Goal: Task Accomplishment & Management: Manage account settings

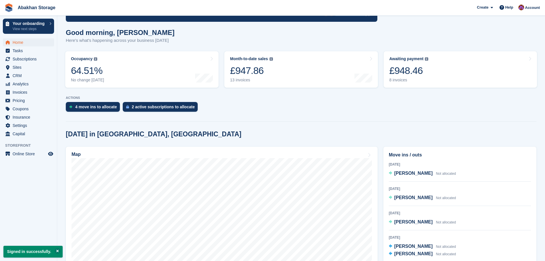
scroll to position [115, 0]
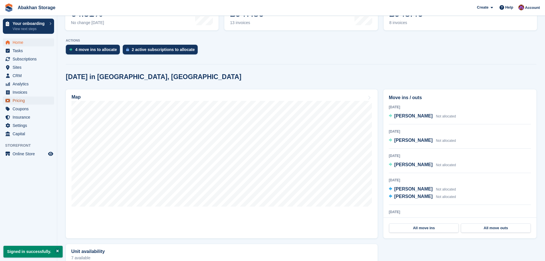
click at [16, 101] on span "Pricing" at bounding box center [30, 100] width 34 height 8
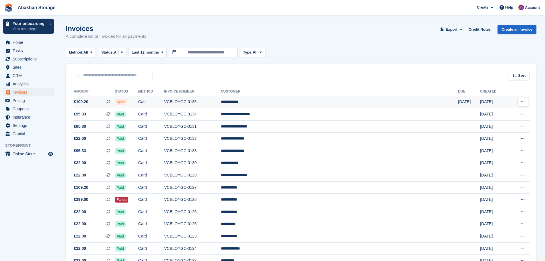
click at [221, 100] on td "VCBLOYGC-0135" at bounding box center [192, 102] width 57 height 12
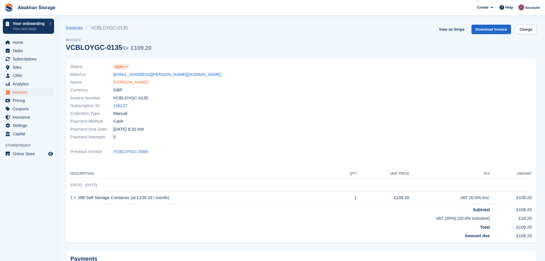
click at [118, 82] on link "[PERSON_NAME]" at bounding box center [130, 82] width 35 height 7
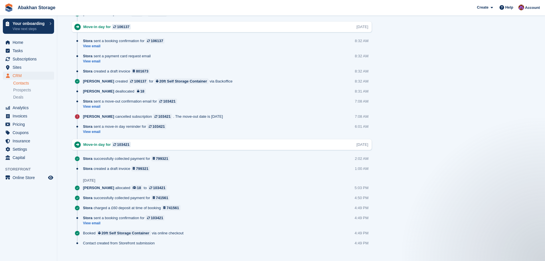
scroll to position [568, 0]
